Goal: Task Accomplishment & Management: Manage account settings

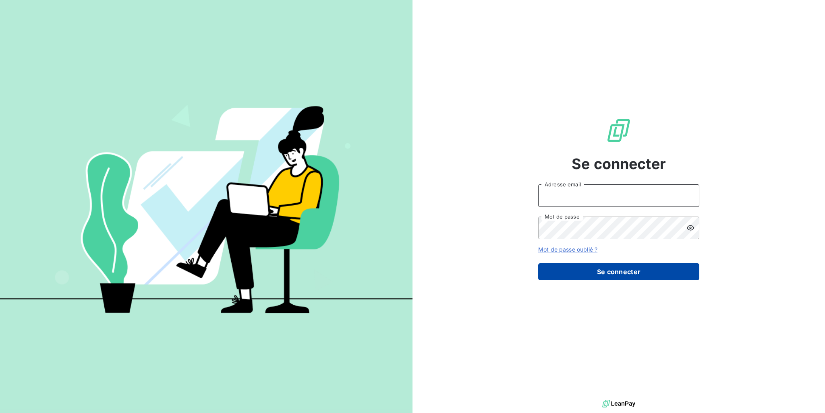
type input "[PERSON_NAME][EMAIL_ADDRESS][PERSON_NAME][DOMAIN_NAME]"
click at [611, 268] on button "Se connecter" at bounding box center [618, 271] width 161 height 17
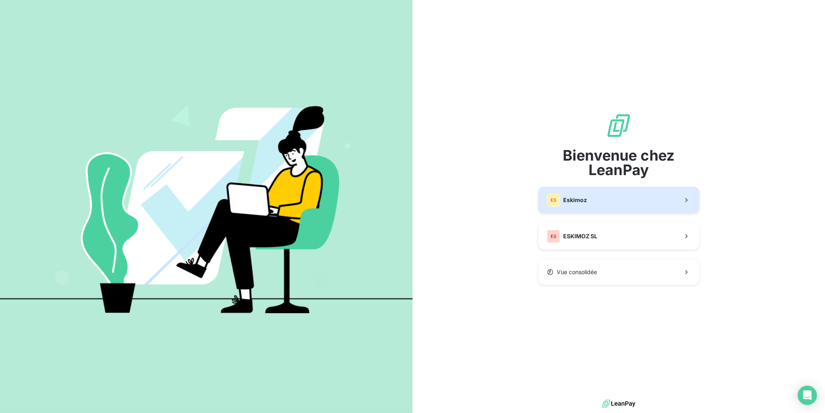
click at [574, 201] on span "Eskimoz" at bounding box center [575, 200] width 24 height 8
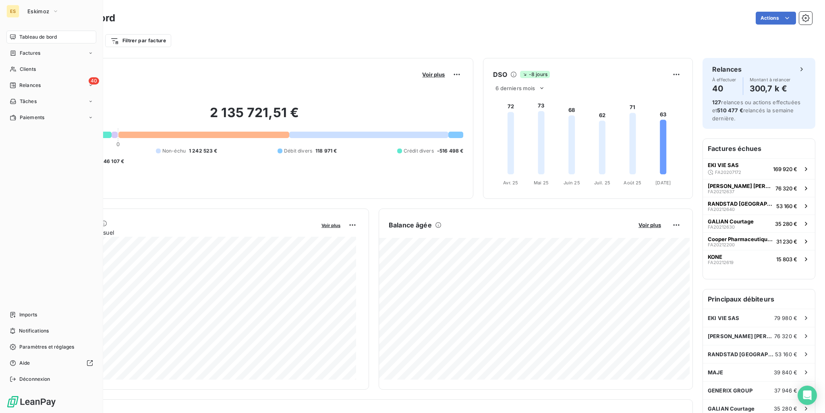
click at [32, 37] on span "Tableau de bord" at bounding box center [37, 36] width 37 height 7
click at [27, 68] on span "Clients" at bounding box center [28, 69] width 16 height 7
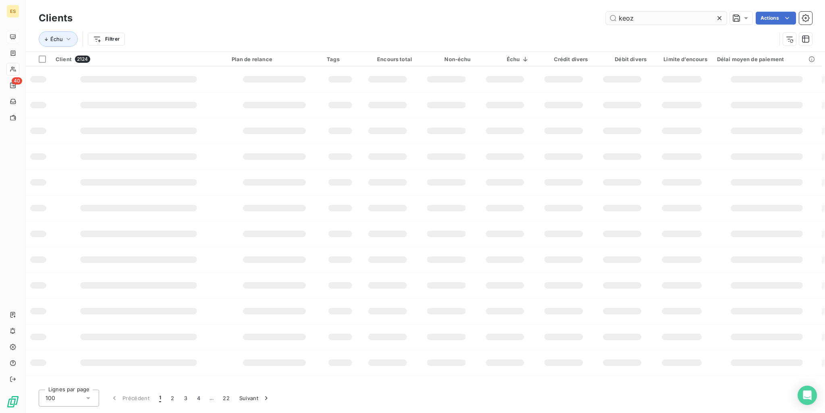
type input "keoz"
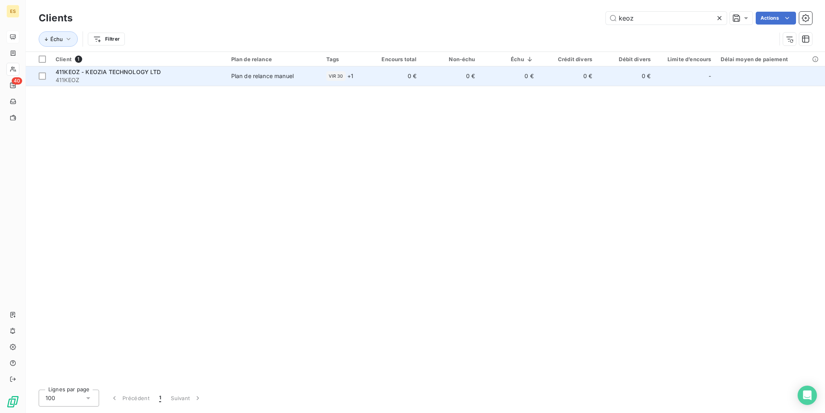
click at [598, 82] on td "0 €" at bounding box center [626, 75] width 58 height 19
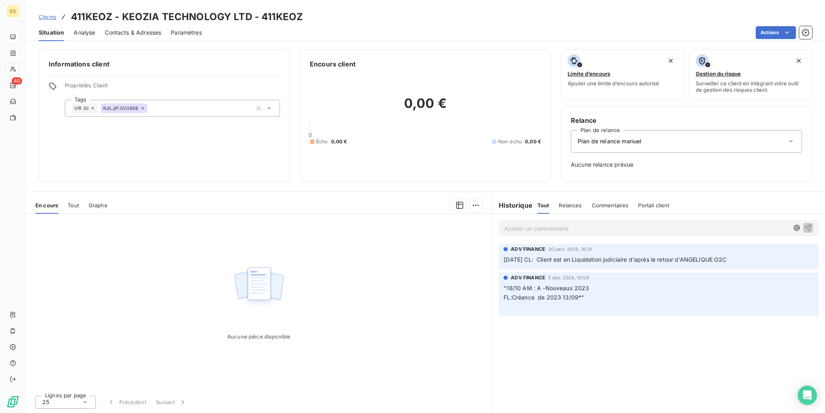
click at [74, 202] on span "Tout" at bounding box center [73, 205] width 11 height 6
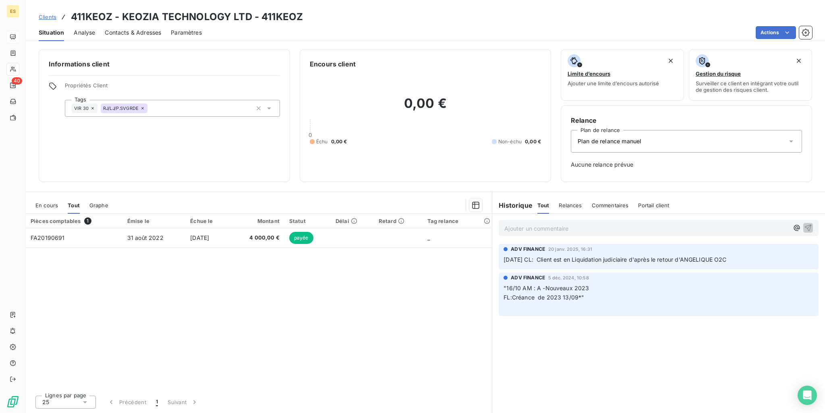
click at [53, 207] on span "En cours" at bounding box center [46, 205] width 23 height 6
